Goal: Obtain resource: Download file/media

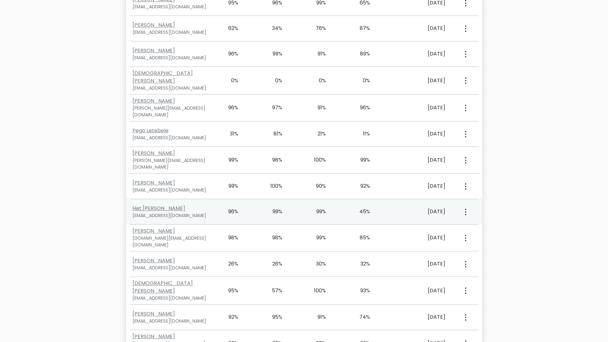
click at [463, 202] on button "button" at bounding box center [464, 212] width 5 height 20
click at [473, 225] on link "View Profile" at bounding box center [487, 230] width 50 height 10
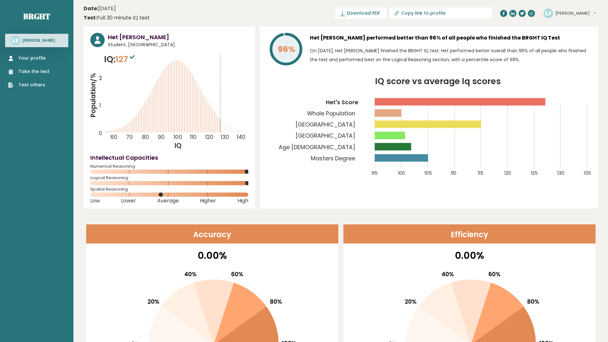
click at [399, 7] on header "Date: September 04, 2025 Test: Full 30 minute IQ test Download PDF Downloading.…" at bounding box center [341, 13] width 514 height 20
click at [380, 13] on span "Download PDF" at bounding box center [363, 13] width 33 height 7
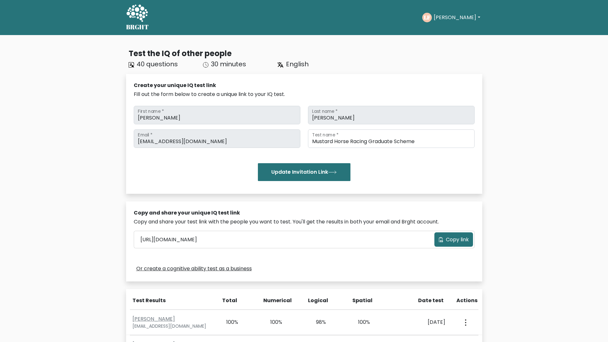
scroll to position [4184, 0]
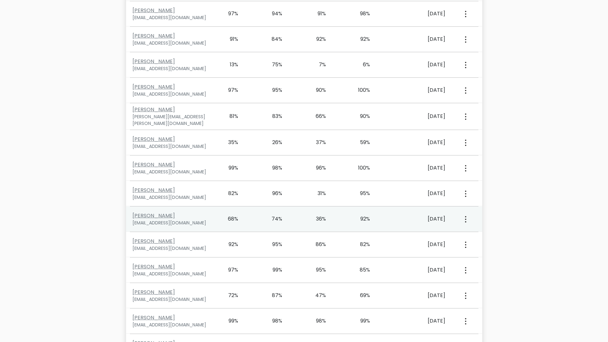
click at [465, 209] on button "button" at bounding box center [464, 219] width 5 height 20
click at [476, 232] on link "View Profile" at bounding box center [487, 237] width 50 height 10
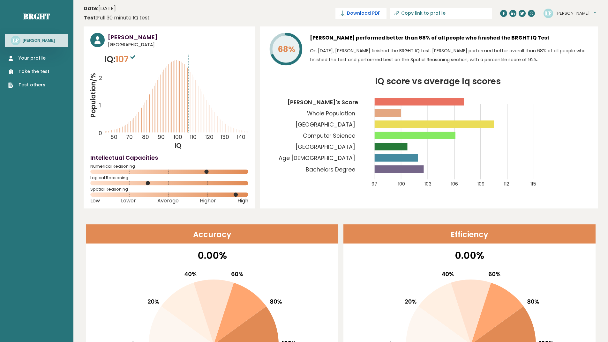
click at [380, 16] on span "Download PDF" at bounding box center [363, 13] width 33 height 7
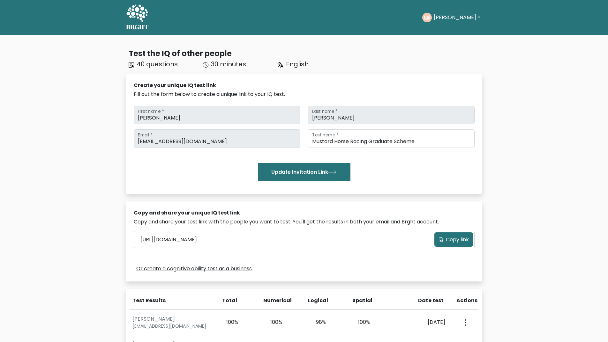
scroll to position [1477, 0]
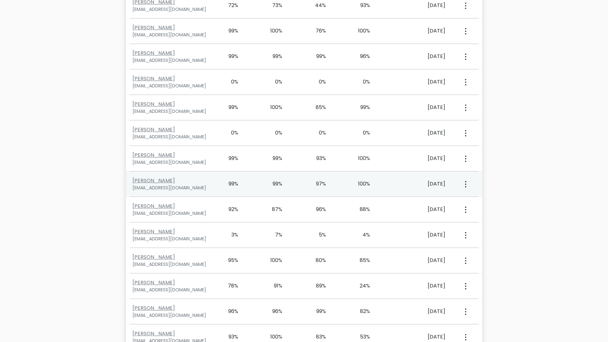
click at [464, 178] on button "button" at bounding box center [464, 184] width 5 height 20
click at [479, 198] on link "View Profile" at bounding box center [487, 202] width 50 height 10
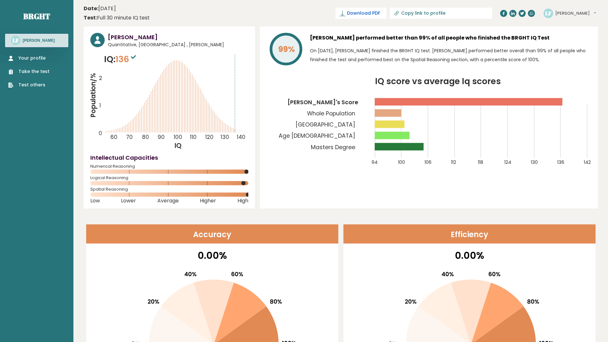
click at [380, 13] on span "Download PDF" at bounding box center [363, 13] width 33 height 7
click at [298, 138] on icon "IQ score vs average Iq scores 94 100 106 112 118 124 130 136 142 [PERSON_NAME]'…" at bounding box center [428, 125] width 324 height 96
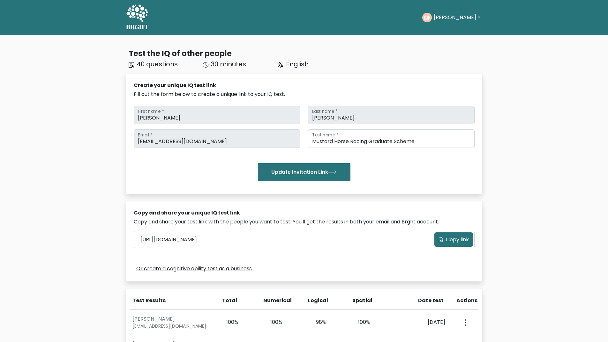
scroll to position [3648, 0]
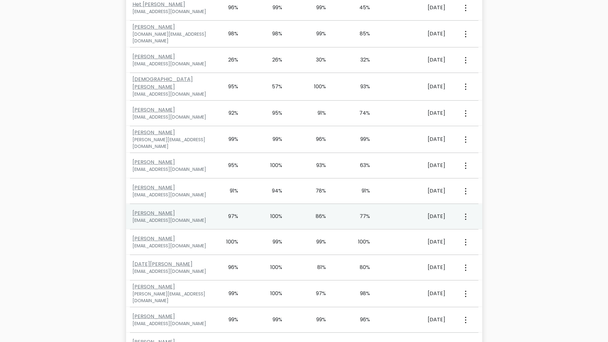
click at [467, 207] on button "button" at bounding box center [464, 217] width 5 height 20
click at [477, 230] on link "View Profile" at bounding box center [487, 235] width 50 height 10
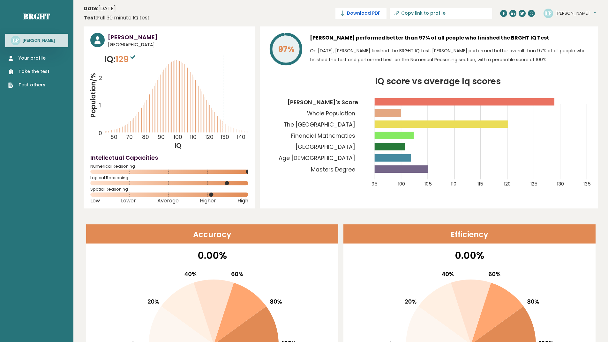
click at [380, 11] on span "Download PDF" at bounding box center [363, 13] width 33 height 7
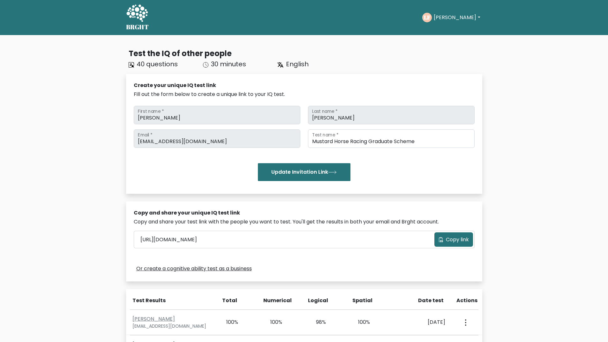
click at [151, 215] on div "Copy and share your unique IQ test link" at bounding box center [304, 213] width 341 height 8
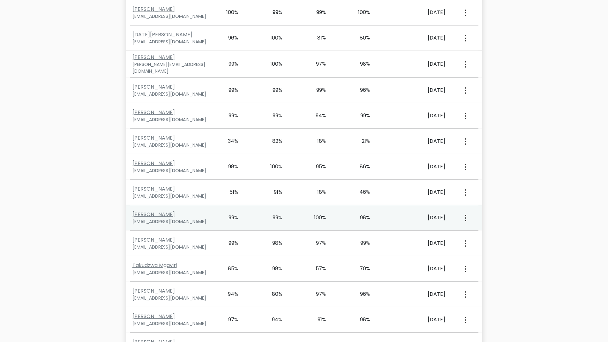
click at [465, 220] on circle "button" at bounding box center [465, 220] width 1 height 1
click at [474, 231] on link "View Profile" at bounding box center [487, 236] width 50 height 10
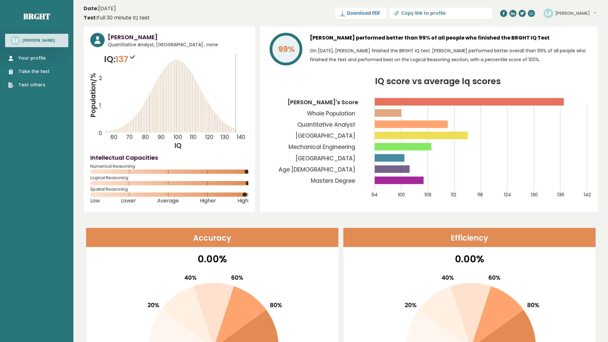
click at [380, 14] on span "Download PDF" at bounding box center [363, 13] width 33 height 7
